Goal: Task Accomplishment & Management: Use online tool/utility

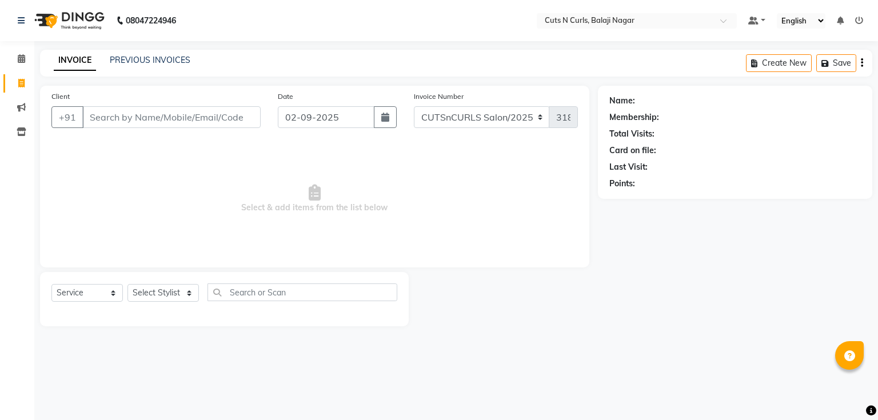
select select "service"
click at [115, 114] on input "Client" at bounding box center [171, 117] width 178 height 22
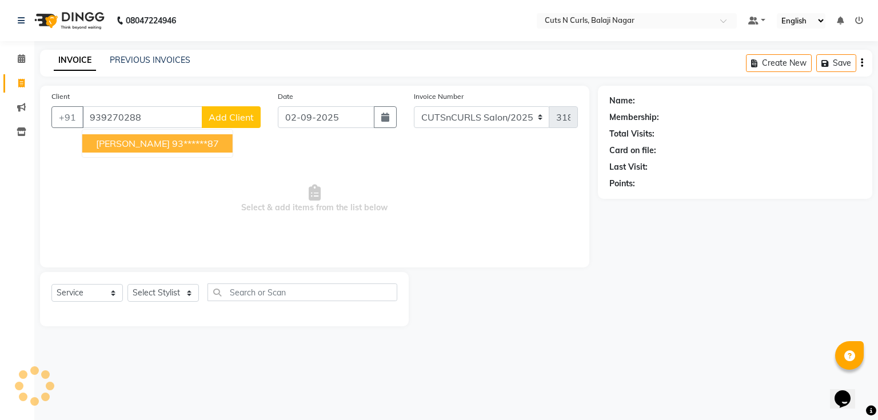
click at [131, 149] on button "[PERSON_NAME] 93******87" at bounding box center [157, 143] width 150 height 18
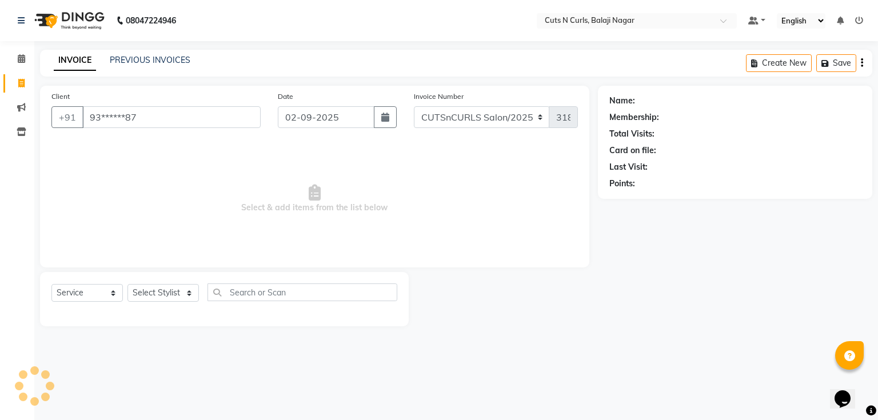
type input "93******87"
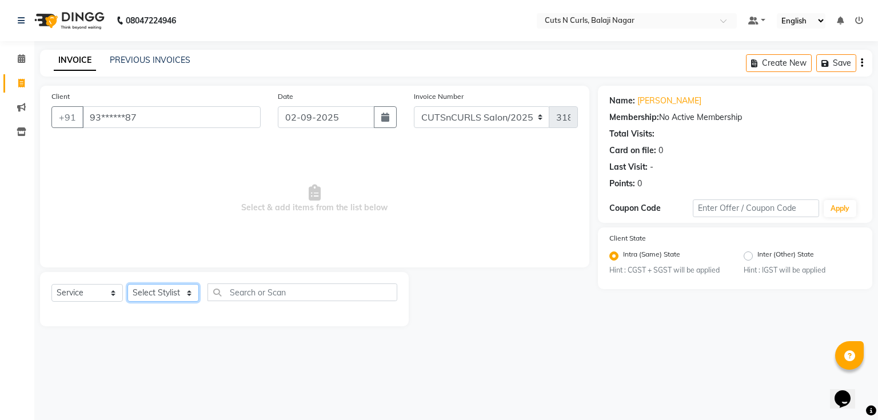
click at [163, 297] on select "Select Stylist 1.[PERSON_NAME] 2.AZAM 3.[PERSON_NAME] 4.Sameer 5.krishnaveni 6.…" at bounding box center [162, 293] width 71 height 18
select select "53362"
click at [127, 285] on select "Select Stylist 1.[PERSON_NAME] 2.AZAM 3.[PERSON_NAME] 4.Sameer 5.krishnaveni 6.…" at bounding box center [162, 293] width 71 height 18
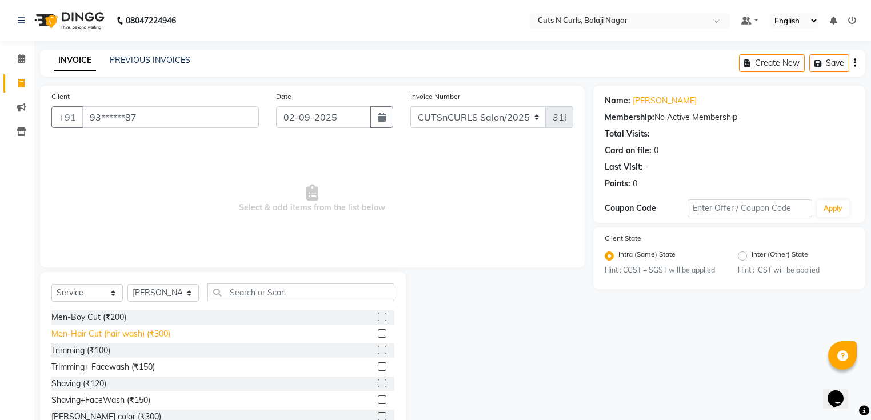
click at [91, 333] on div "Men-Hair Cut (hair wash) (₹300)" at bounding box center [110, 334] width 119 height 12
checkbox input "false"
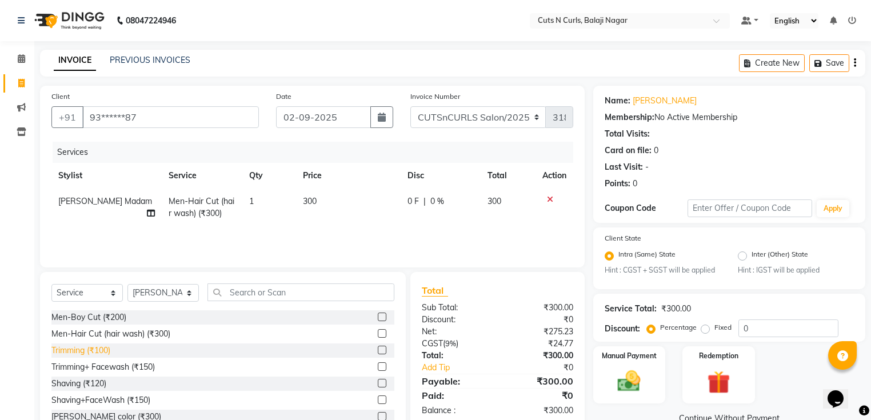
click at [97, 350] on div "Trimming (₹100)" at bounding box center [80, 351] width 59 height 12
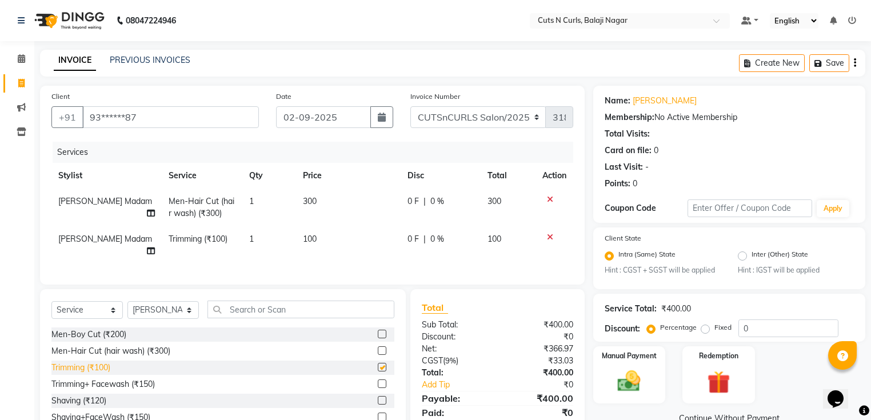
checkbox input "false"
click at [714, 329] on label "Fixed" at bounding box center [722, 327] width 17 height 10
click at [704, 329] on input "Fixed" at bounding box center [708, 328] width 8 height 8
radio input "true"
click at [768, 336] on input "0" at bounding box center [788, 329] width 100 height 18
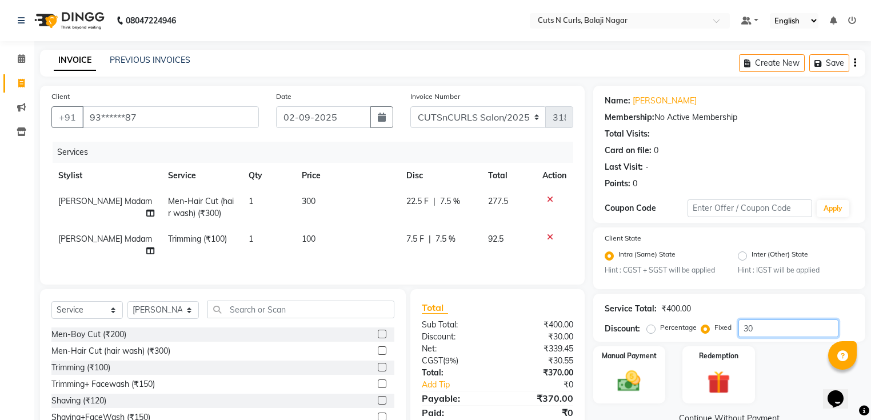
type input "3"
type input "100"
click at [616, 367] on div "Manual Payment" at bounding box center [629, 374] width 75 height 59
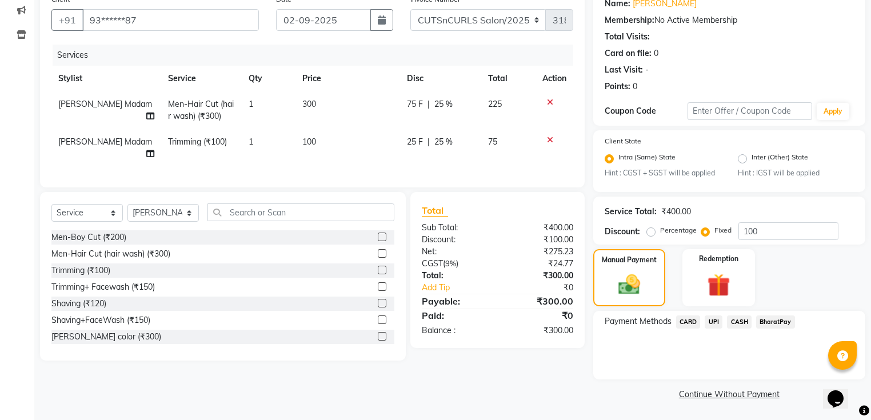
scroll to position [98, 0]
click at [738, 320] on span "CASH" at bounding box center [739, 322] width 25 height 13
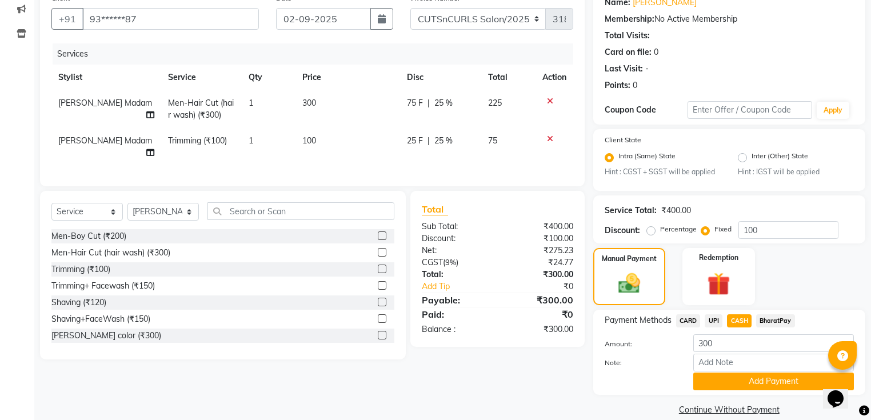
scroll to position [116, 0]
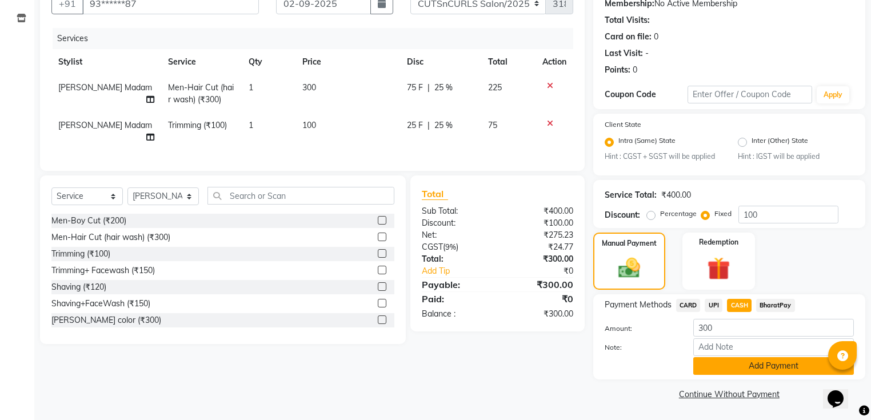
click at [724, 364] on button "Add Payment" at bounding box center [773, 366] width 161 height 18
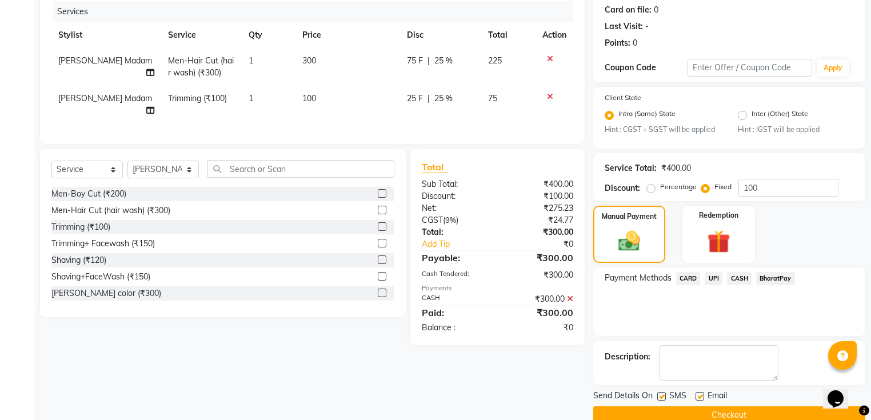
scroll to position [162, 0]
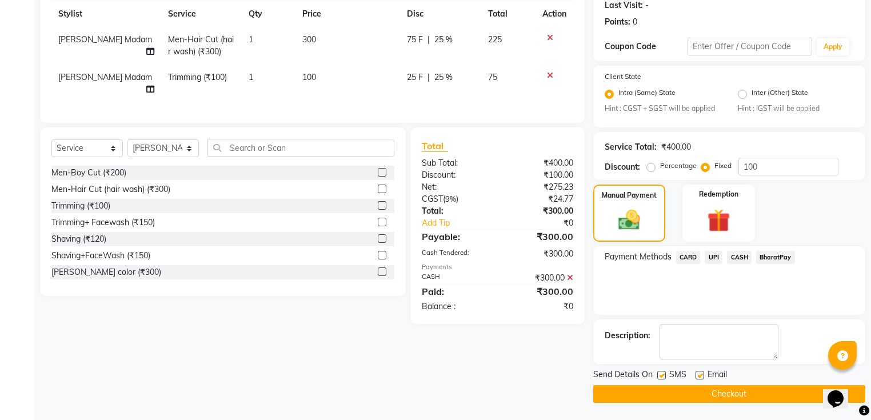
click at [699, 375] on label at bounding box center [700, 375] width 9 height 9
click at [699, 375] on input "checkbox" at bounding box center [699, 375] width 7 height 7
checkbox input "false"
click at [706, 394] on button "Checkout" at bounding box center [729, 394] width 272 height 18
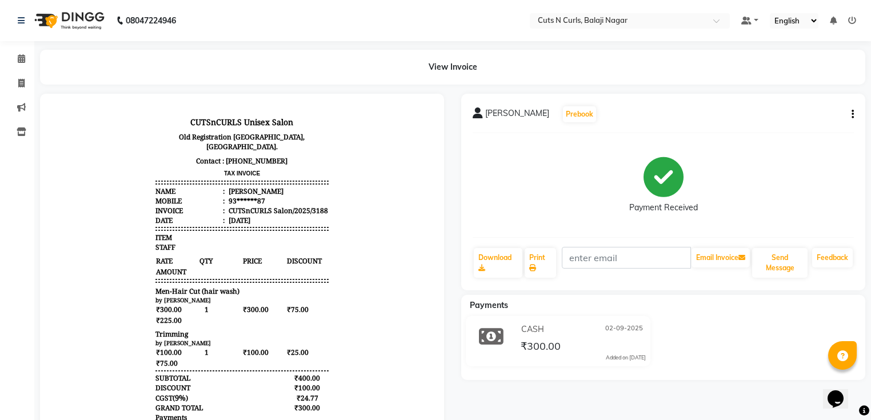
click at [854, 112] on div "[PERSON_NAME] Prebook Payment Received Download Print Email Invoice Send Messag…" at bounding box center [663, 192] width 404 height 197
click at [853, 114] on icon "button" at bounding box center [853, 114] width 2 height 1
click at [798, 123] on div "Edit Item Staff" at bounding box center [795, 121] width 78 height 14
select select
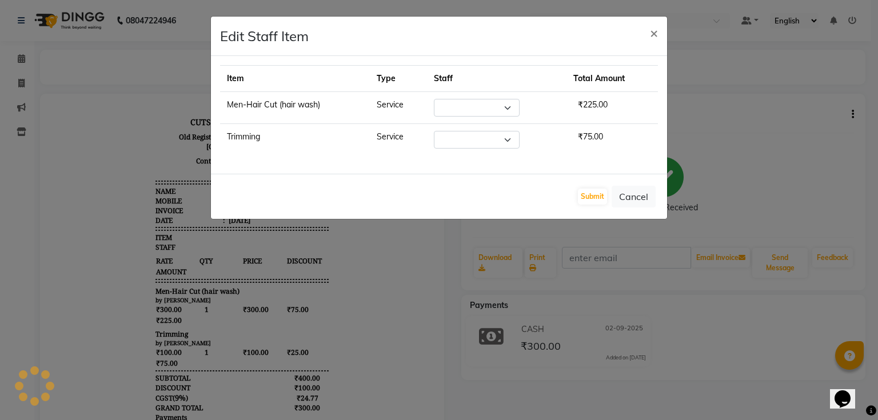
select select "53362"
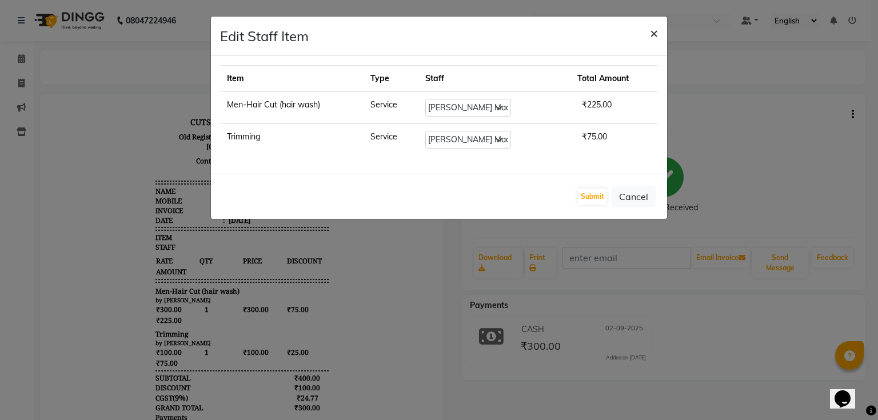
click at [654, 31] on span "×" at bounding box center [654, 32] width 8 height 17
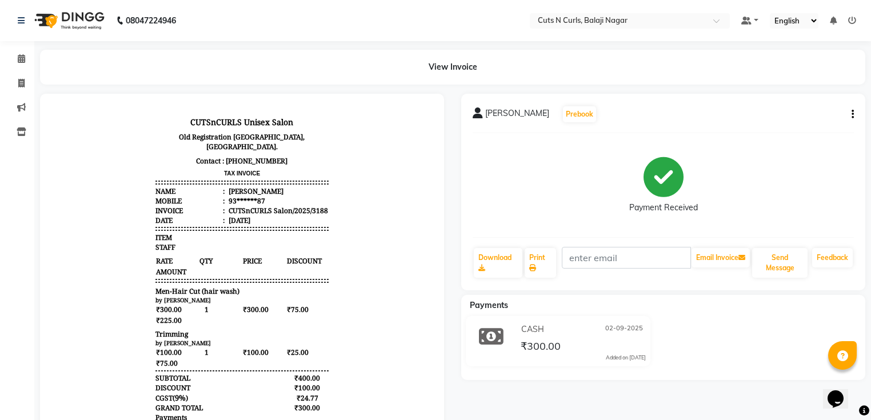
click at [852, 114] on icon "button" at bounding box center [853, 114] width 2 height 1
click at [811, 110] on div "Split Service Amount" at bounding box center [795, 107] width 78 height 14
select select "53362"
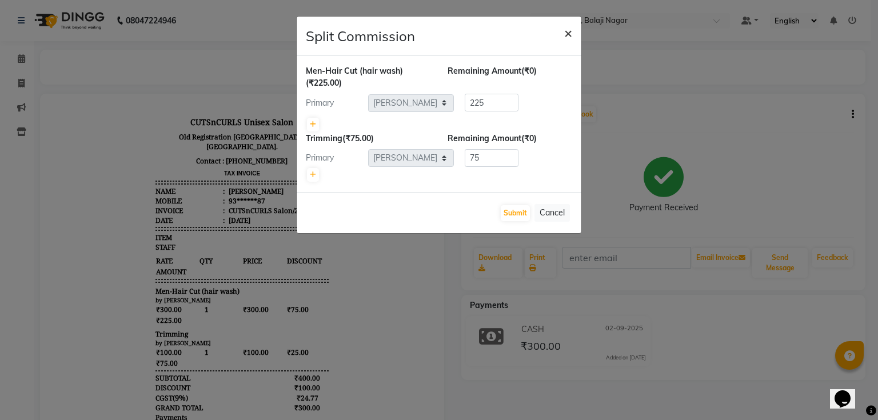
click at [572, 33] on button "×" at bounding box center [568, 33] width 26 height 32
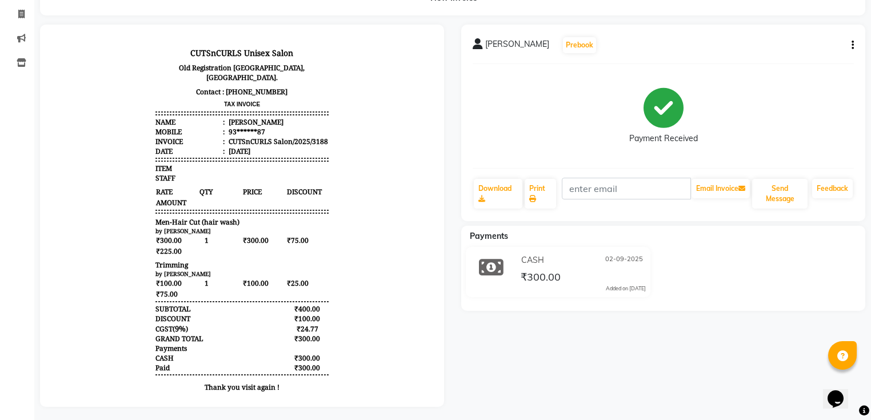
scroll to position [79, 0]
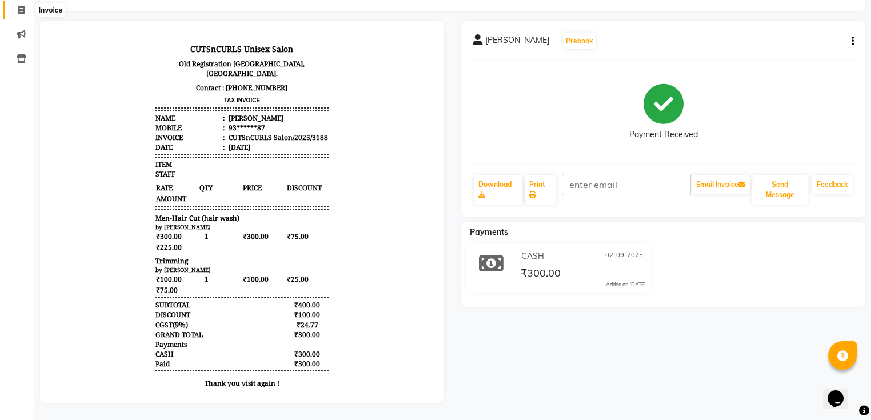
click at [20, 6] on icon at bounding box center [21, 10] width 6 height 9
select select "service"
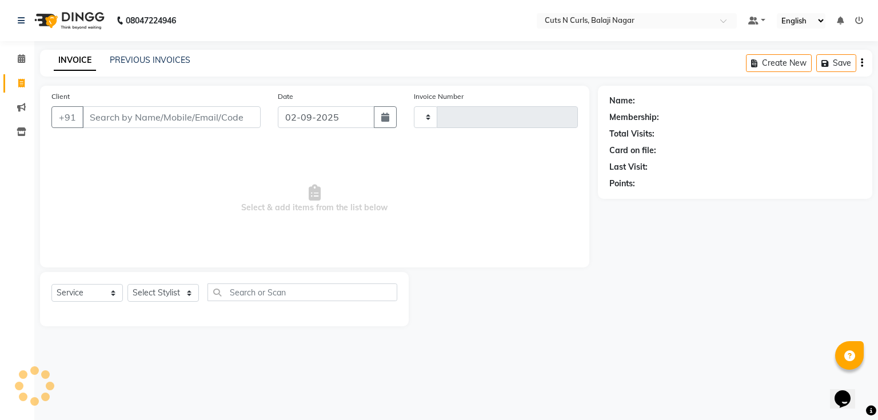
type input "3189"
select select "5645"
click at [21, 57] on icon at bounding box center [21, 58] width 7 height 9
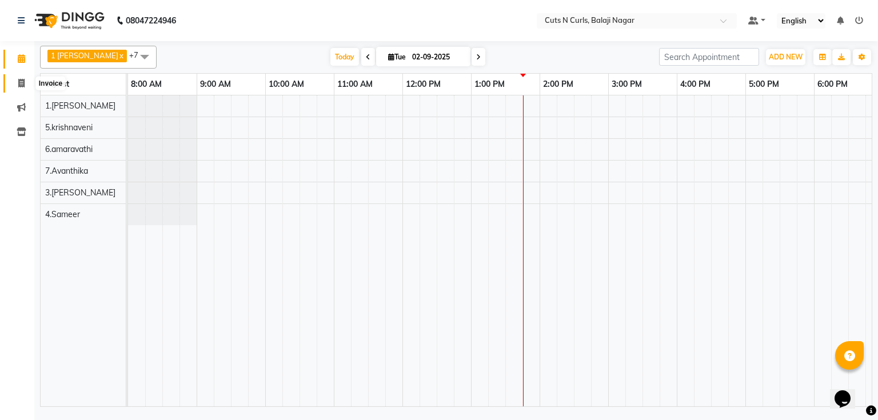
click at [21, 82] on icon at bounding box center [21, 83] width 6 height 9
select select "service"
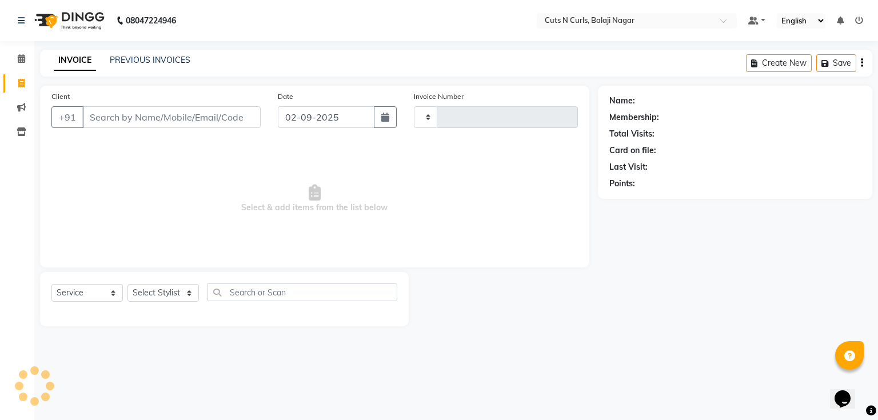
type input "3189"
select select "5645"
